Goal: Transaction & Acquisition: Purchase product/service

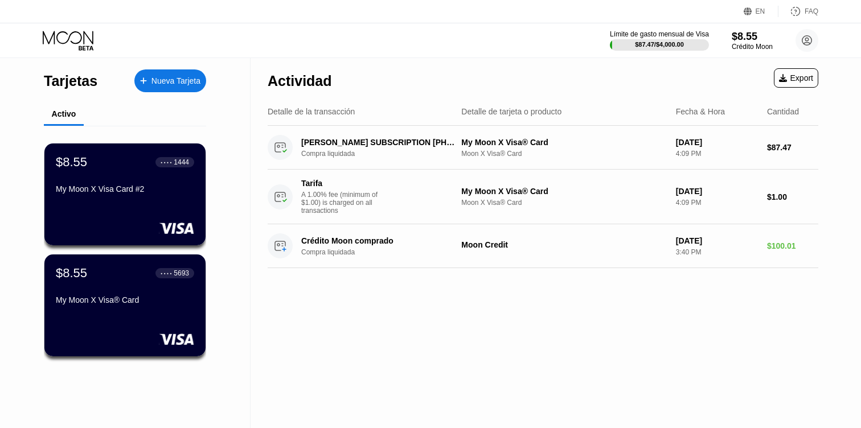
click at [176, 85] on div "Nueva Tarjeta" at bounding box center [175, 81] width 49 height 10
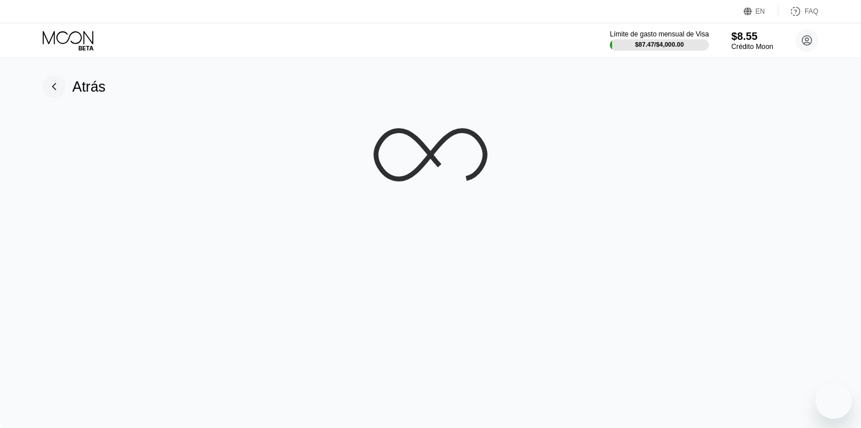
click at [740, 36] on div "$8.55" at bounding box center [752, 36] width 42 height 12
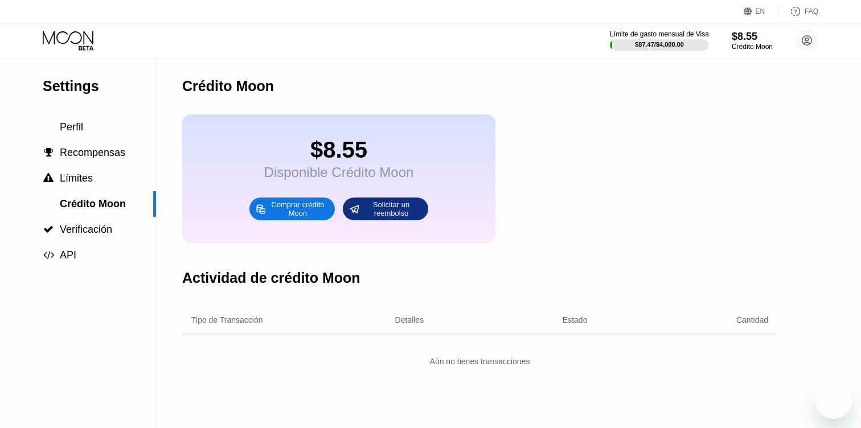
click at [300, 205] on div "Comprar crédito Moon" at bounding box center [297, 209] width 63 height 18
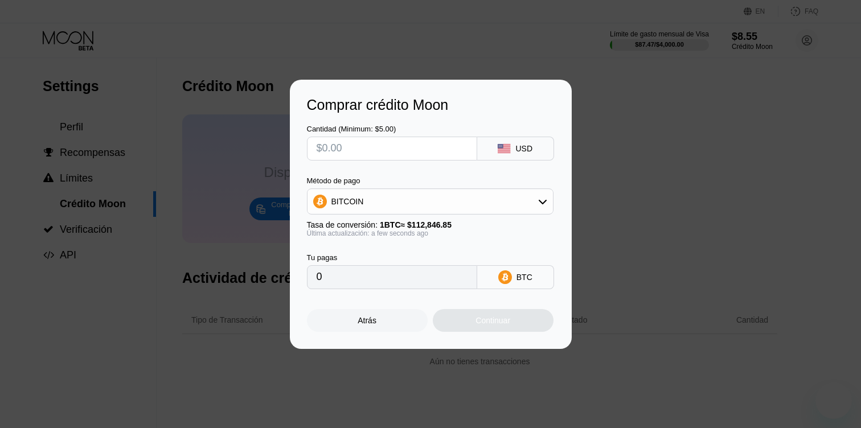
click at [419, 160] on div "Cantidad (Minimum: $5.00) USD Método de pago BITCOIN Tasa de conversión: 1 BTC …" at bounding box center [431, 201] width 248 height 176
click at [419, 153] on input "text" at bounding box center [392, 148] width 151 height 23
type input "$2"
type input "0.00001773"
type input "$20"
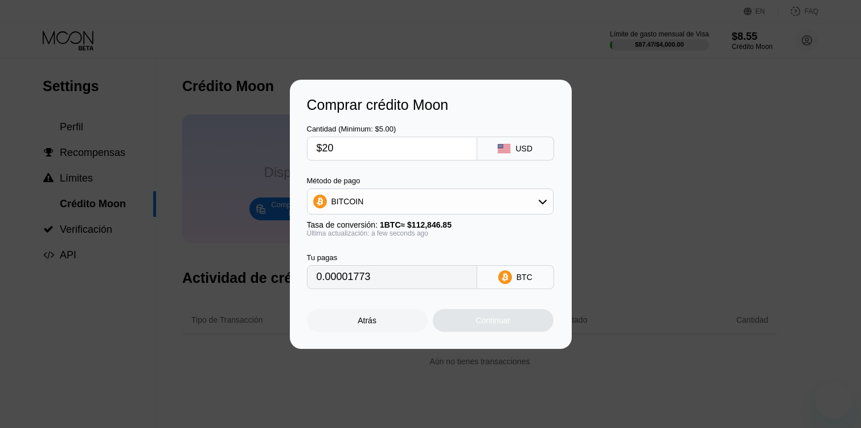
type input "0.00017724"
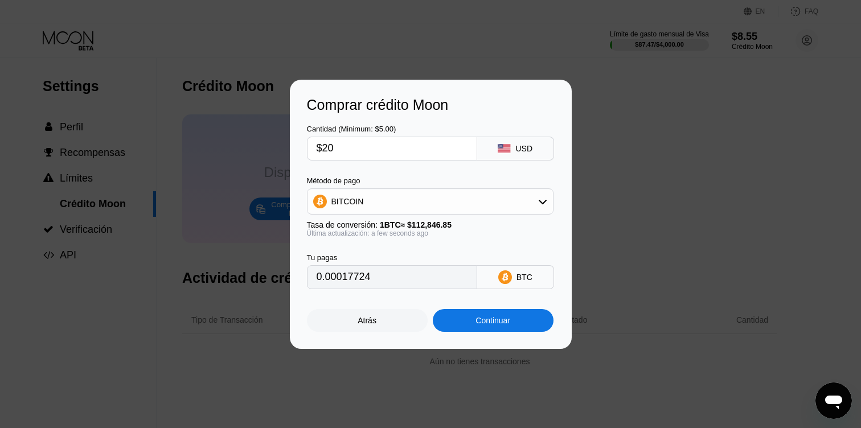
type input "$20"
click at [478, 323] on div "Continuar" at bounding box center [492, 320] width 35 height 9
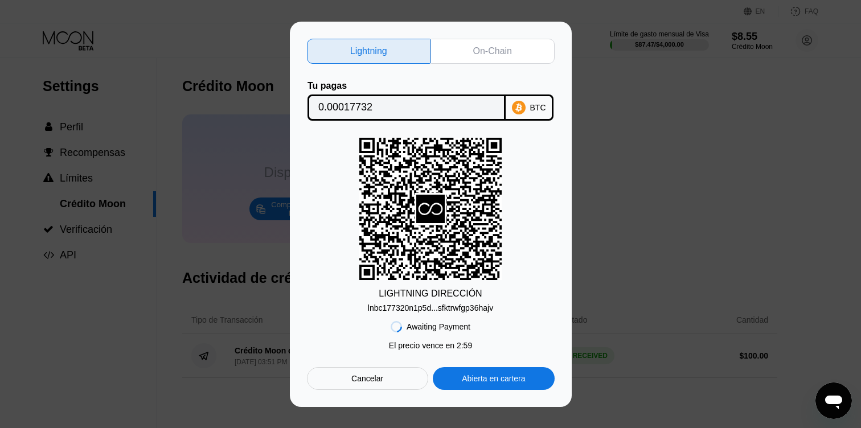
click at [482, 48] on div "On-Chain" at bounding box center [492, 51] width 39 height 11
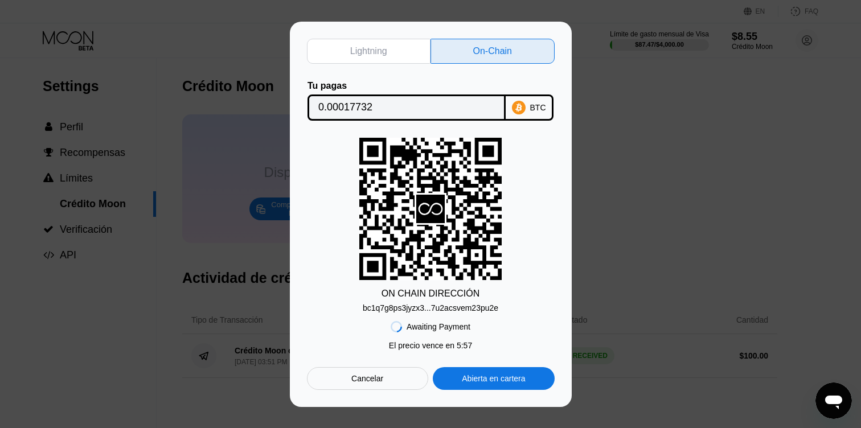
click at [425, 107] on input "0.00017732" at bounding box center [406, 107] width 177 height 23
click at [361, 108] on input "0.00017732" at bounding box center [406, 107] width 177 height 23
drag, startPoint x: 397, startPoint y: 52, endPoint x: 437, endPoint y: 144, distance: 99.7
click at [437, 143] on div "Lightning On-Chain Tu pagas 0.00017732 BTC ON CHAIN DIRECCIÓN bc1q7g8ps3jyzx3..…" at bounding box center [431, 214] width 248 height 351
click at [392, 374] on div "Cancelar" at bounding box center [367, 378] width 121 height 23
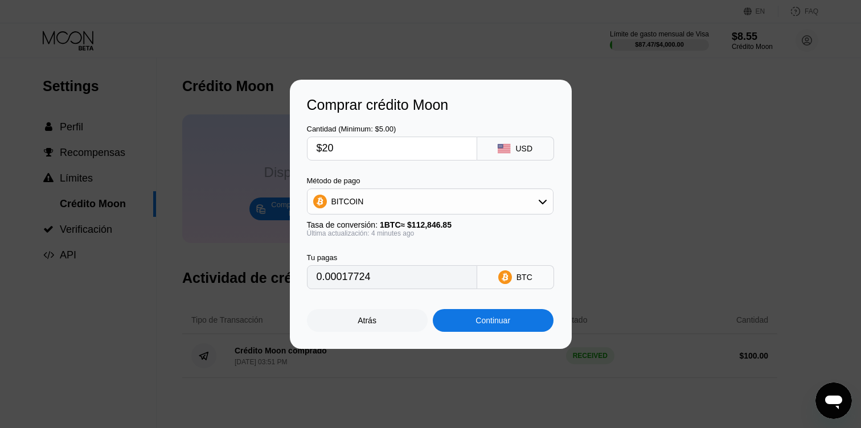
click at [445, 203] on div "BITCOIN" at bounding box center [429, 201] width 245 height 23
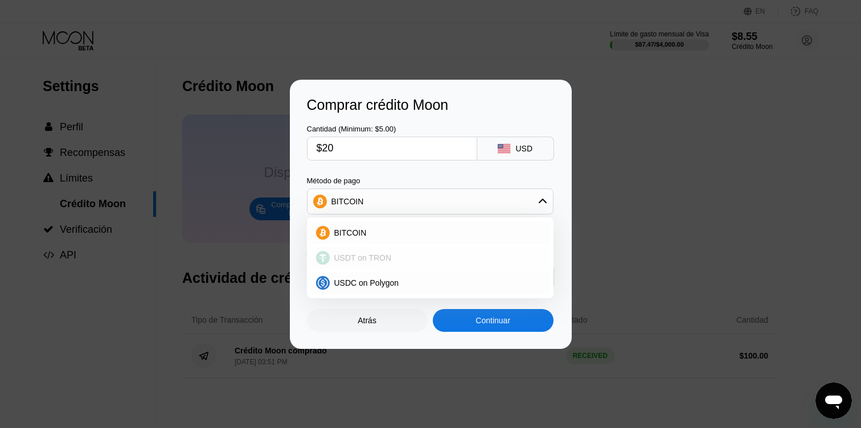
click at [410, 257] on div "USDT on TRON" at bounding box center [437, 257] width 215 height 9
type input "20.20"
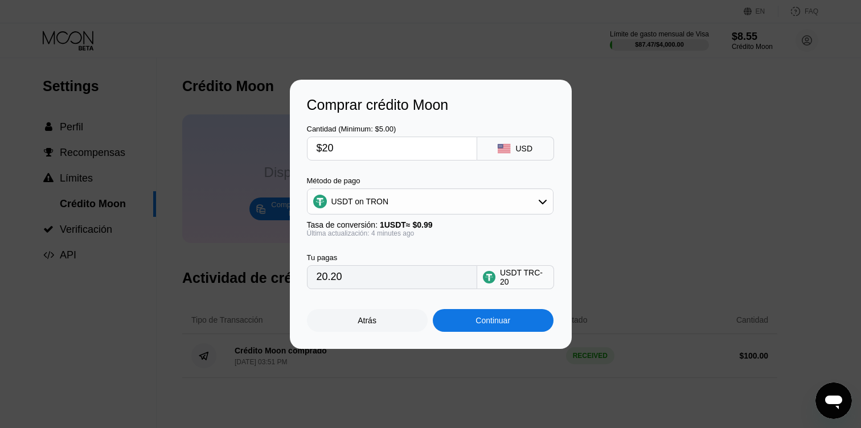
click at [500, 322] on div "Continuar" at bounding box center [492, 320] width 35 height 9
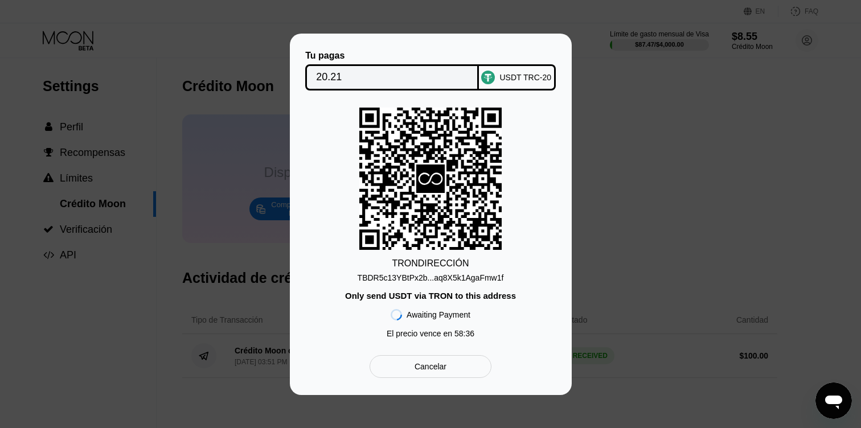
click at [477, 277] on div "TBDR5c13YBtPx2b...aq8X5k1AgaFmw1f" at bounding box center [431, 277] width 146 height 9
click at [430, 377] on div "Cancelar" at bounding box center [430, 366] width 121 height 23
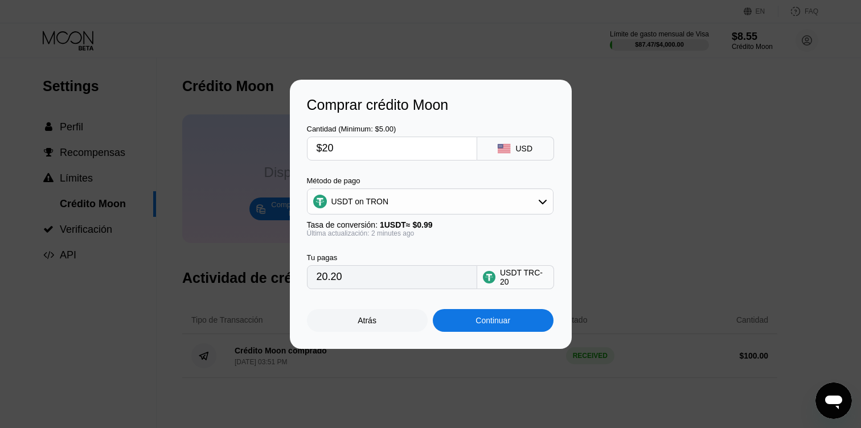
click at [426, 192] on div "USDT on TRON" at bounding box center [429, 201] width 245 height 23
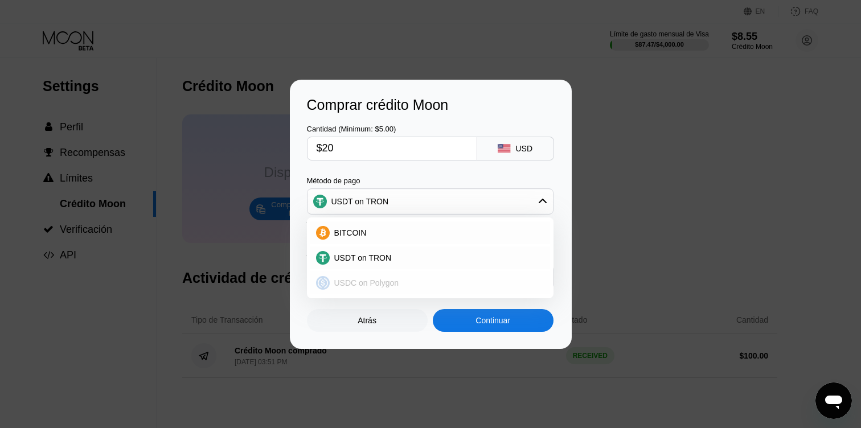
click at [402, 280] on div "USDC on Polygon" at bounding box center [437, 282] width 215 height 9
type input "20.00000000"
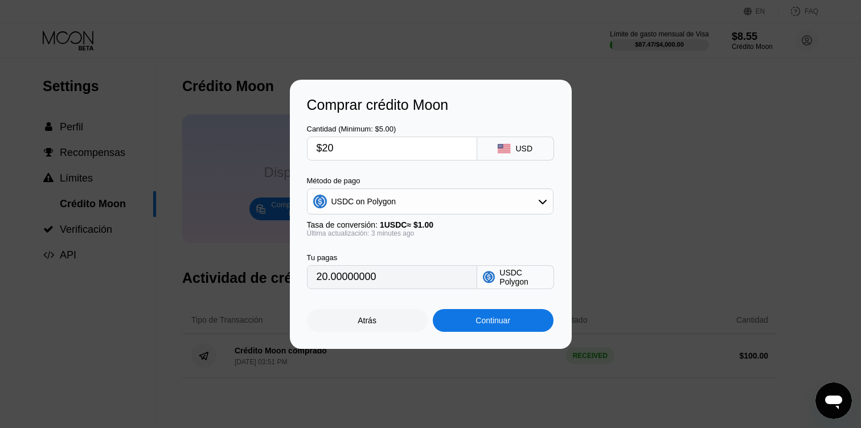
drag, startPoint x: 422, startPoint y: 150, endPoint x: 320, endPoint y: 149, distance: 102.5
click at [320, 149] on input "$20" at bounding box center [392, 148] width 151 height 23
type input "$1"
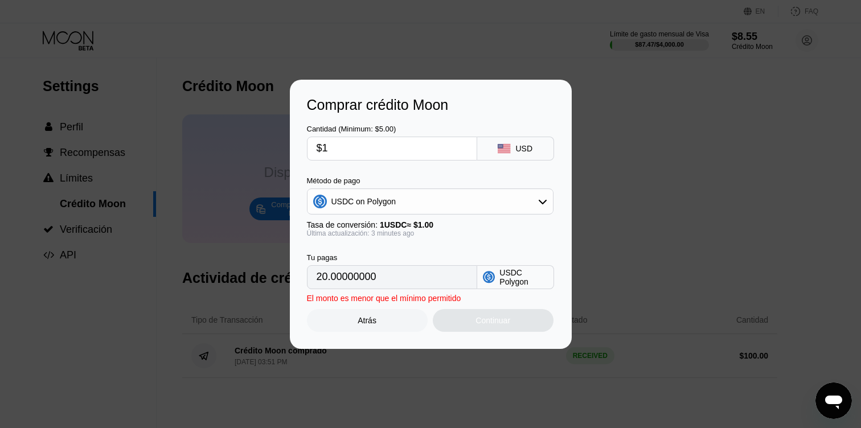
type input "1.00000000"
type input "$16"
type input "16.00000000"
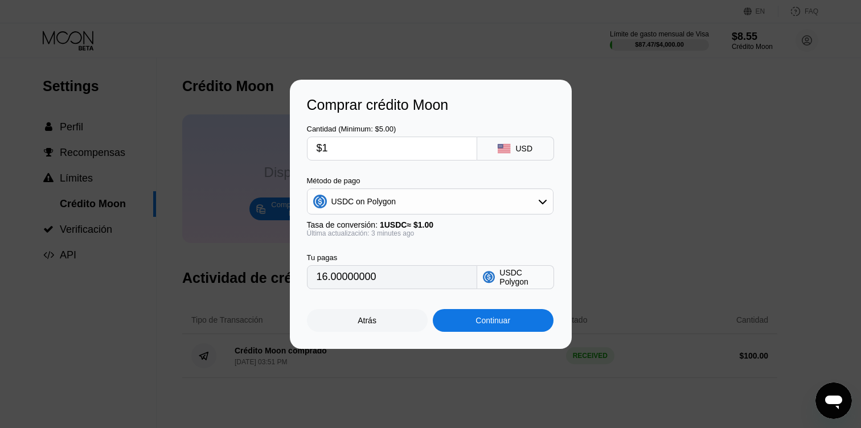
type input "$17"
type input "17.00000000"
type input "$17"
click at [496, 322] on div "Continuar" at bounding box center [492, 320] width 35 height 9
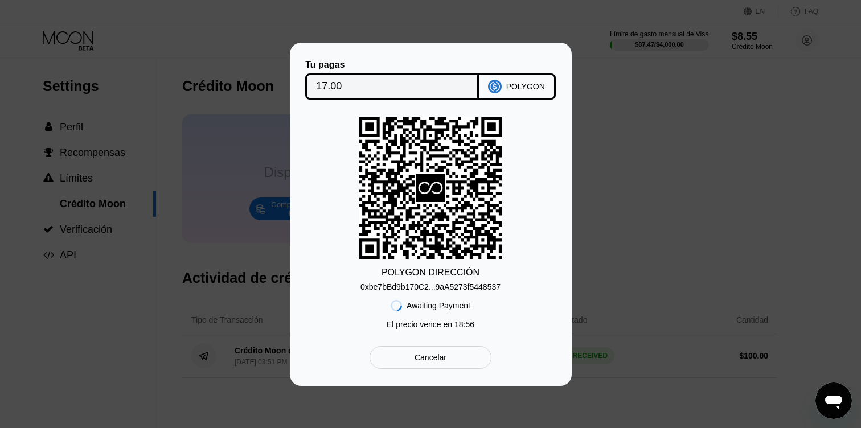
click at [468, 285] on div "0xbe7bBd9b170C2...9aA5273f5448537" at bounding box center [430, 286] width 140 height 9
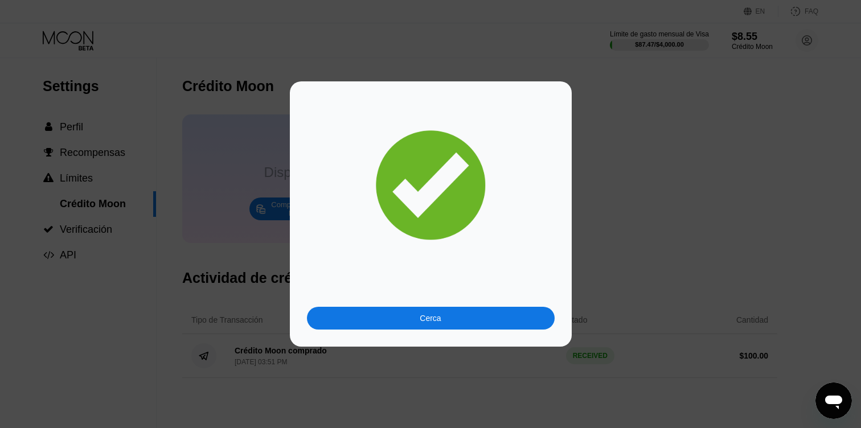
click at [454, 322] on div "Cerca" at bounding box center [431, 318] width 248 height 23
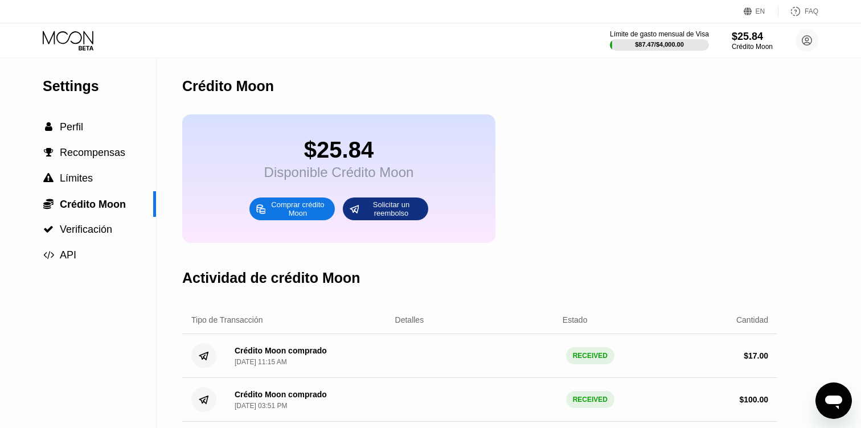
click at [75, 43] on icon at bounding box center [68, 37] width 51 height 13
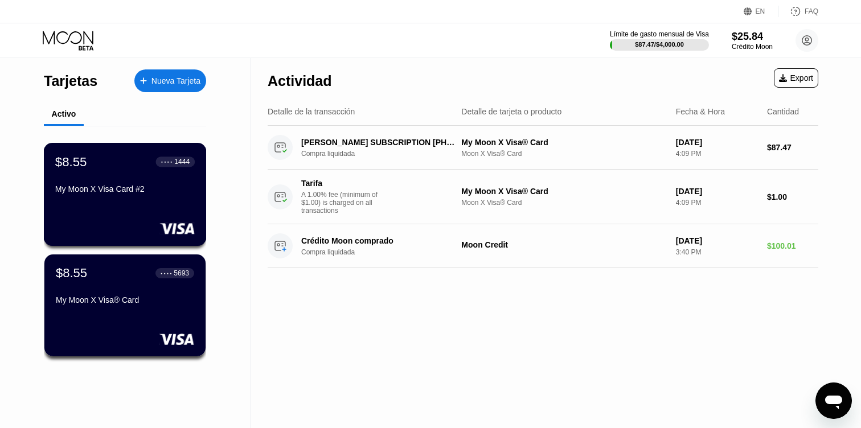
click at [133, 163] on div "$8.55 ● ● ● ● 1444" at bounding box center [124, 161] width 139 height 15
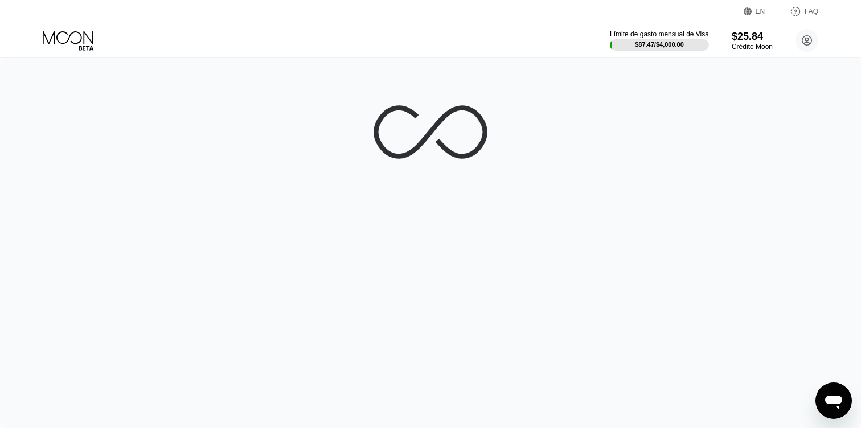
click at [79, 33] on icon at bounding box center [68, 37] width 51 height 13
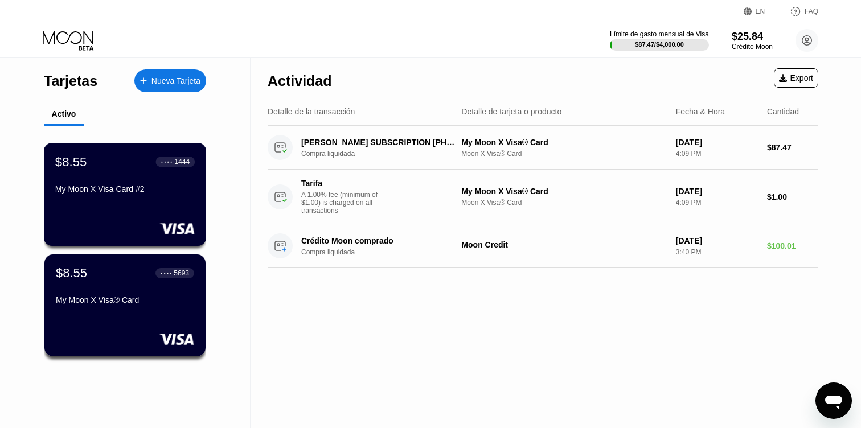
click at [134, 179] on div "$8.55 ● ● ● ● 1444 My Moon X Visa Card #2" at bounding box center [124, 176] width 139 height 44
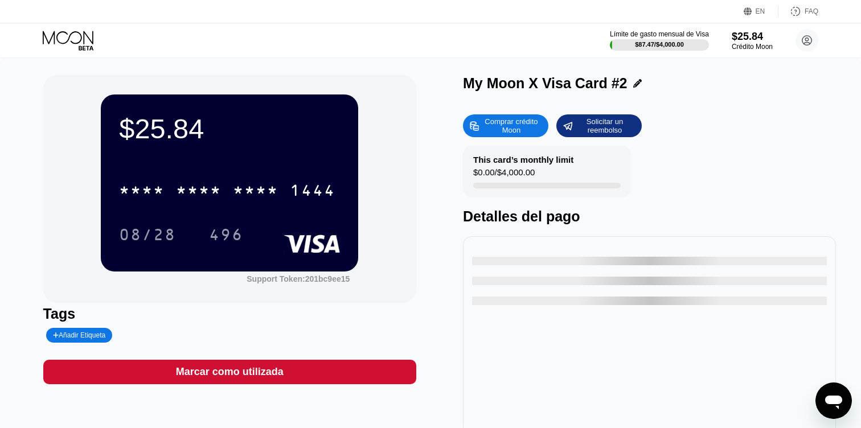
click at [251, 166] on div "$25.84 * * * * * * * * * * * * 1444 08/28 496" at bounding box center [229, 183] width 257 height 177
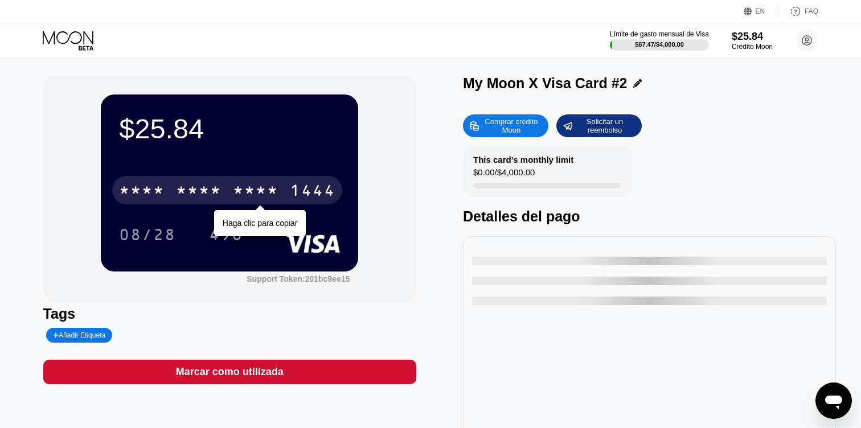
click at [253, 187] on div "* * * *" at bounding box center [256, 192] width 46 height 18
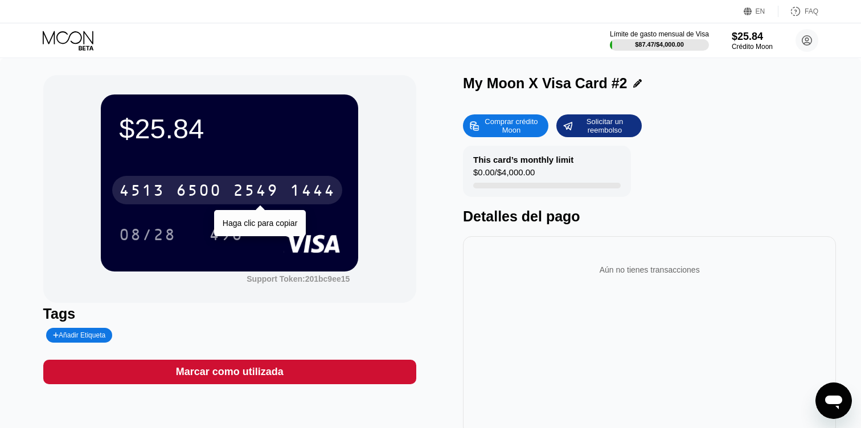
click at [304, 194] on div "1444" at bounding box center [313, 192] width 46 height 18
